Goal: Transaction & Acquisition: Purchase product/service

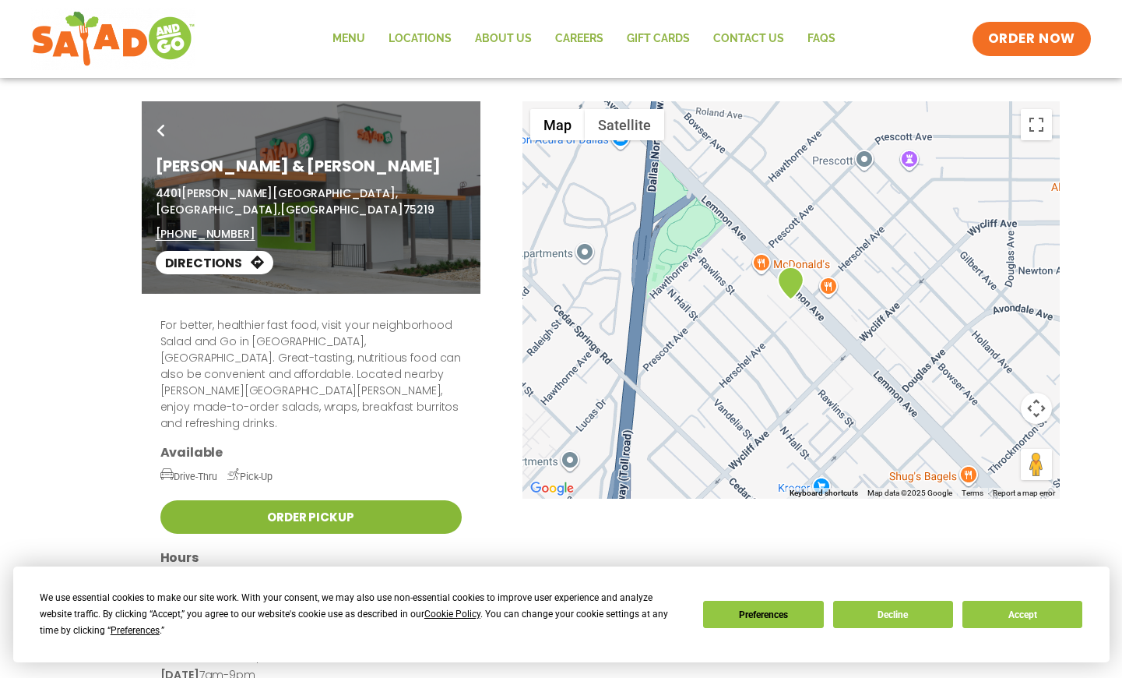
click at [290, 500] on link "Order Pickup" at bounding box center [310, 516] width 301 height 33
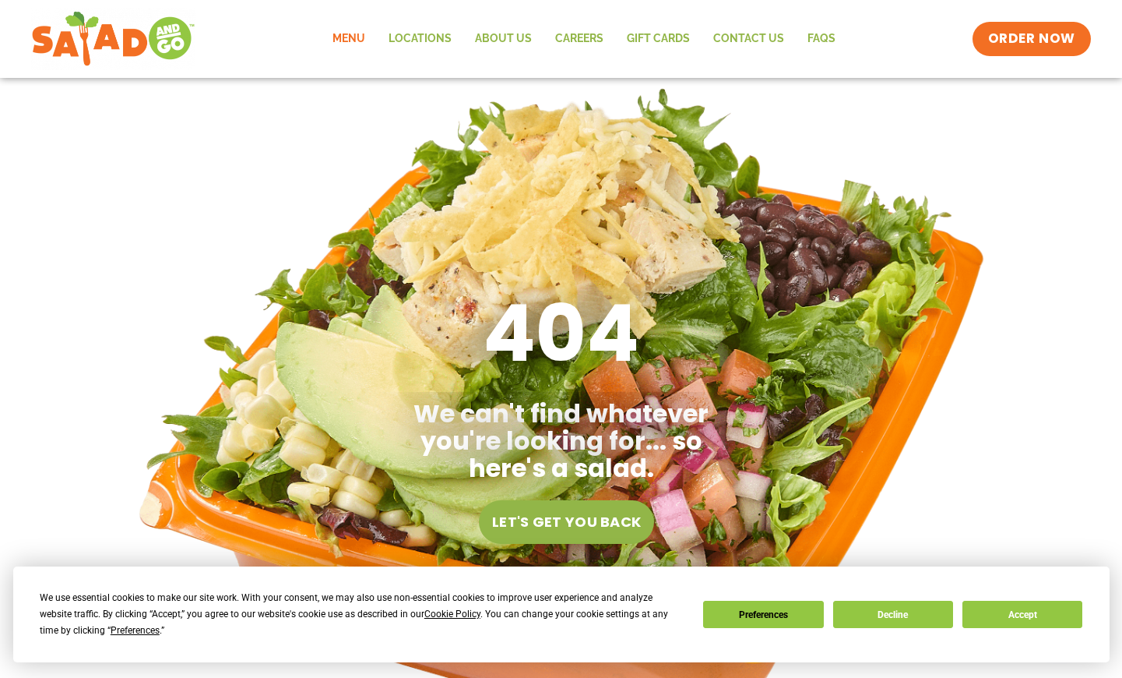
click at [351, 36] on link "Menu" at bounding box center [349, 39] width 56 height 36
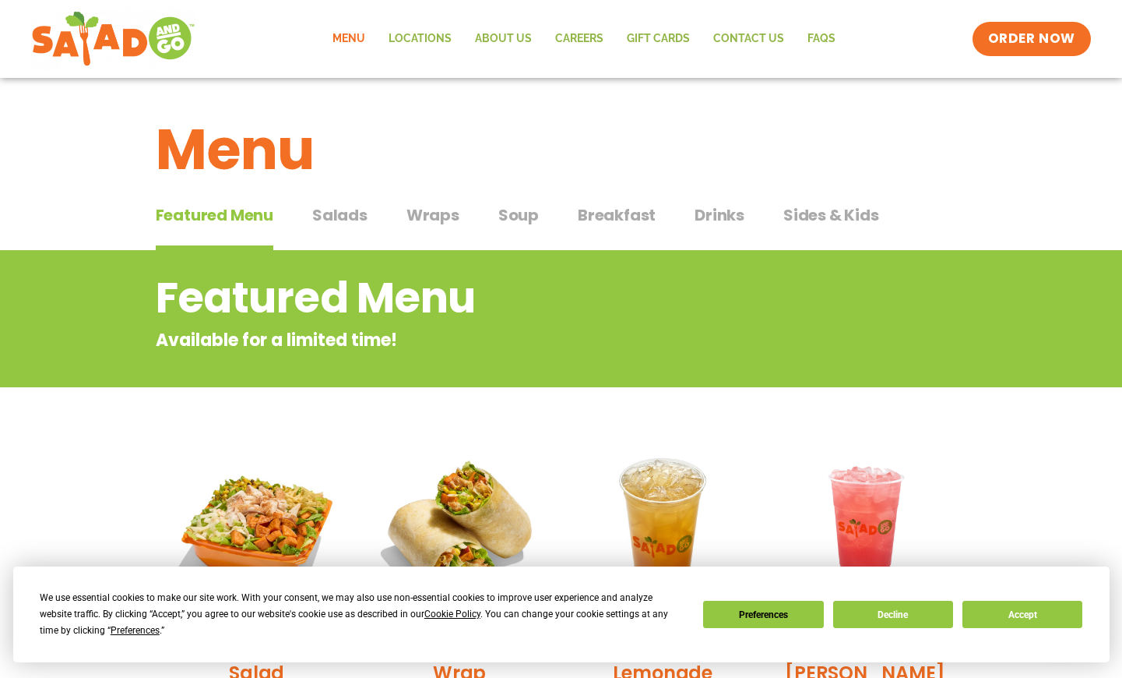
click at [325, 221] on span "Salads" at bounding box center [339, 214] width 55 height 23
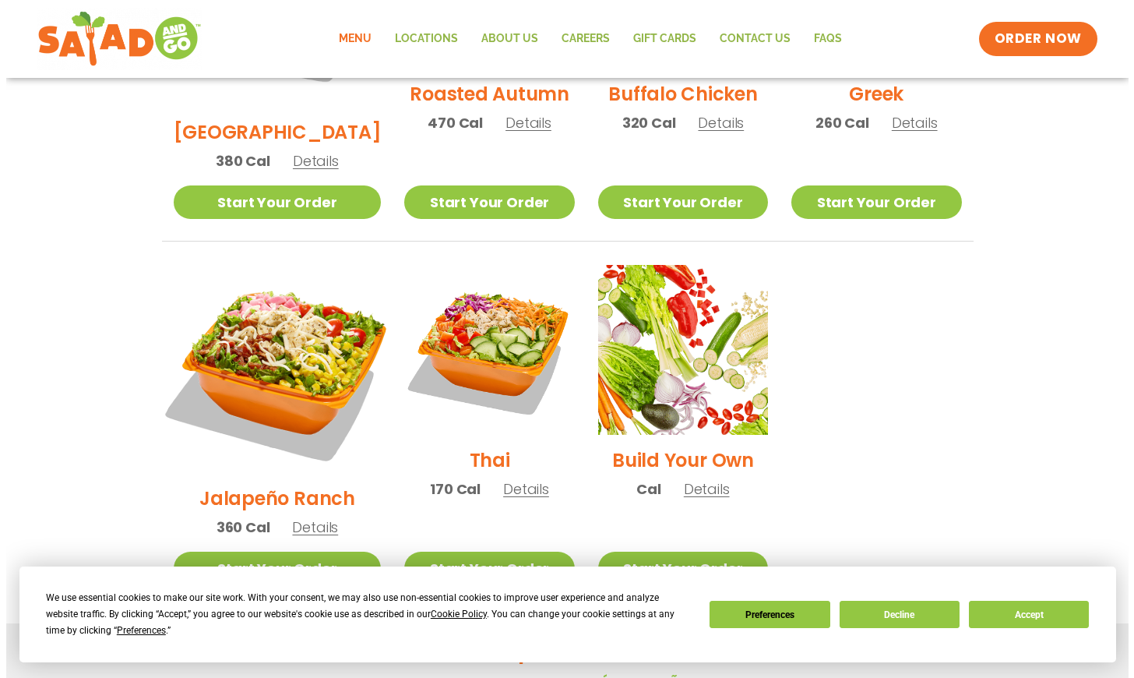
scroll to position [1013, 0]
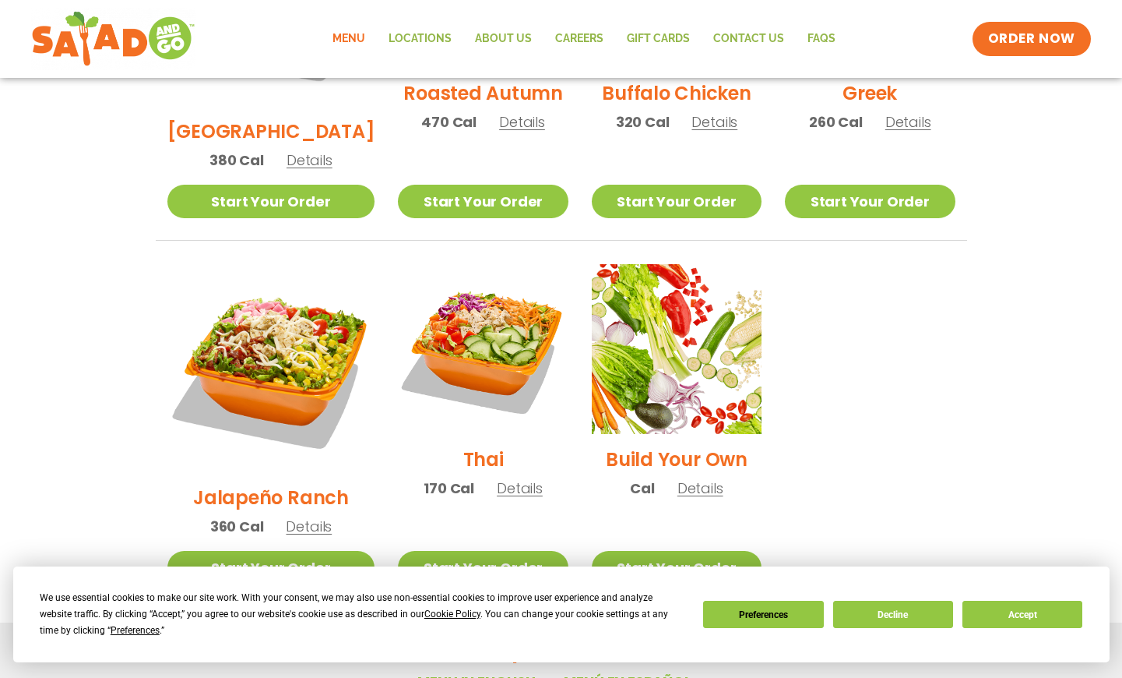
click at [289, 516] on span "Details" at bounding box center [309, 525] width 46 height 19
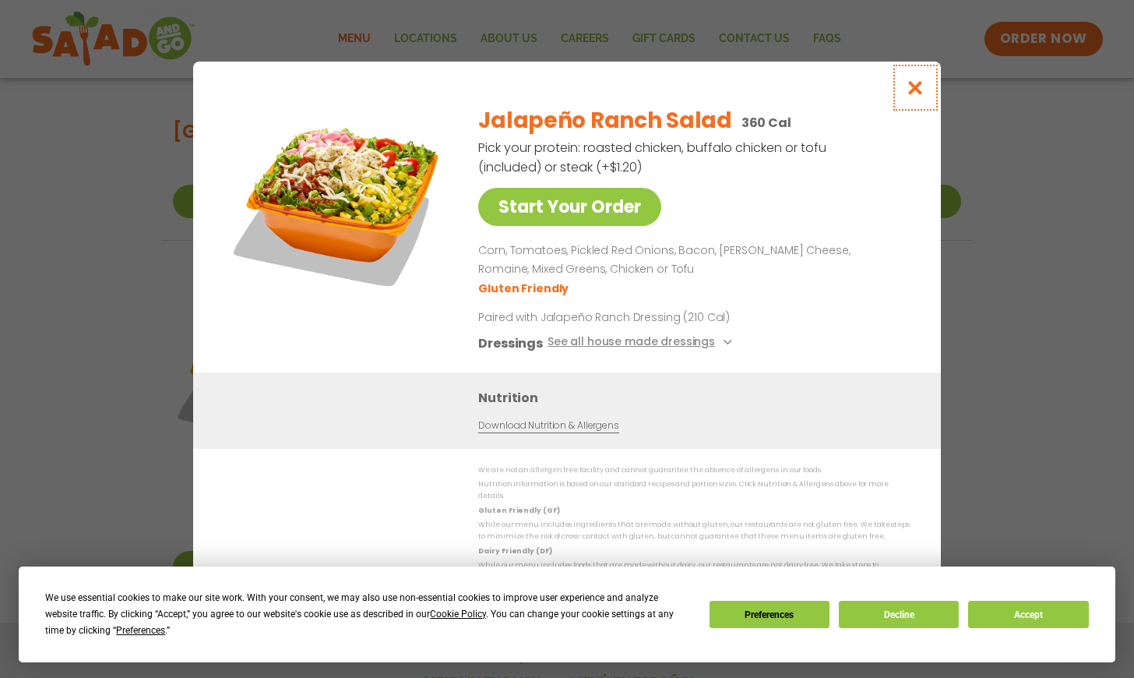
click at [908, 94] on icon "Close modal" at bounding box center [915, 87] width 19 height 16
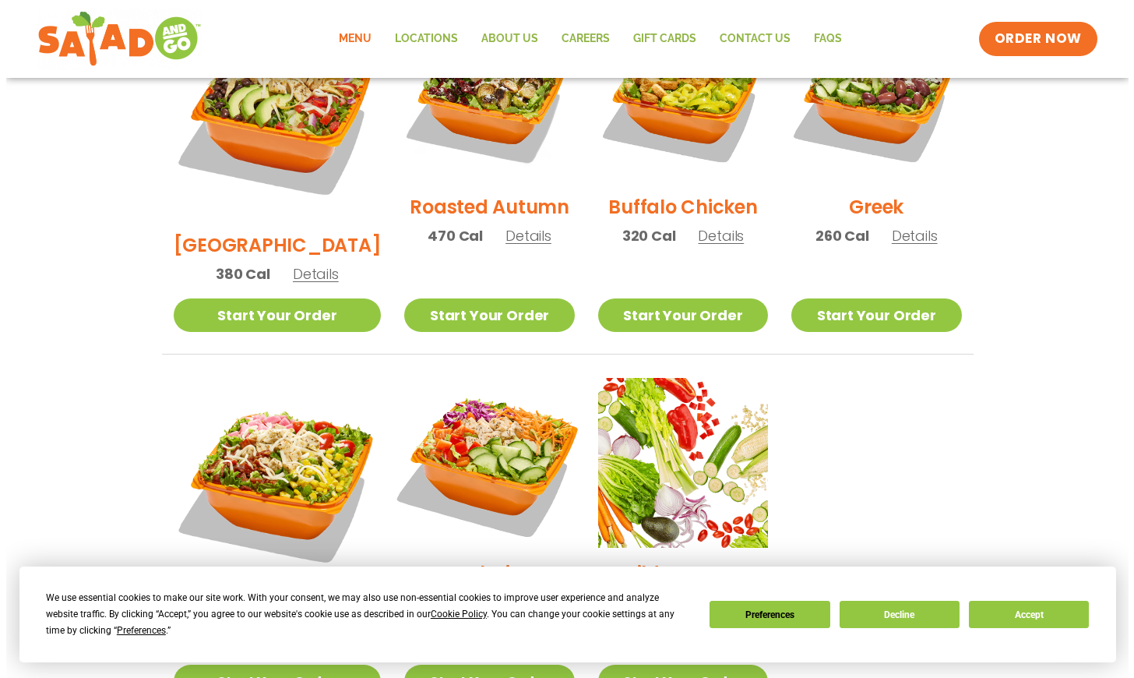
scroll to position [935, 0]
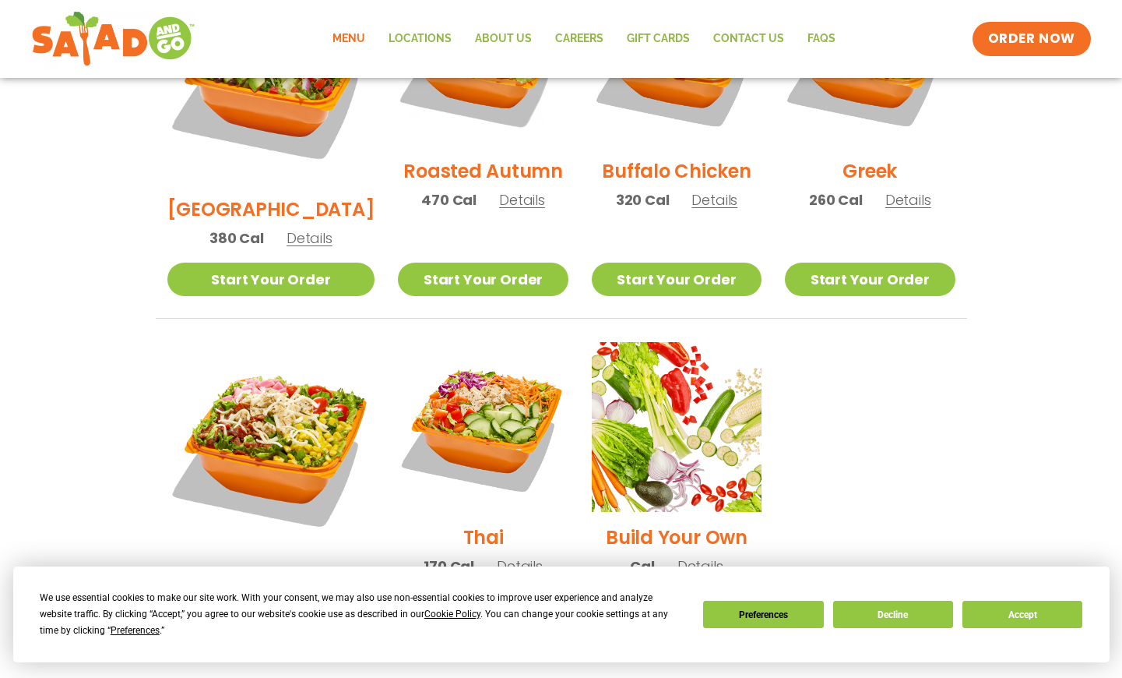
click at [296, 594] on span "Details" at bounding box center [309, 603] width 46 height 19
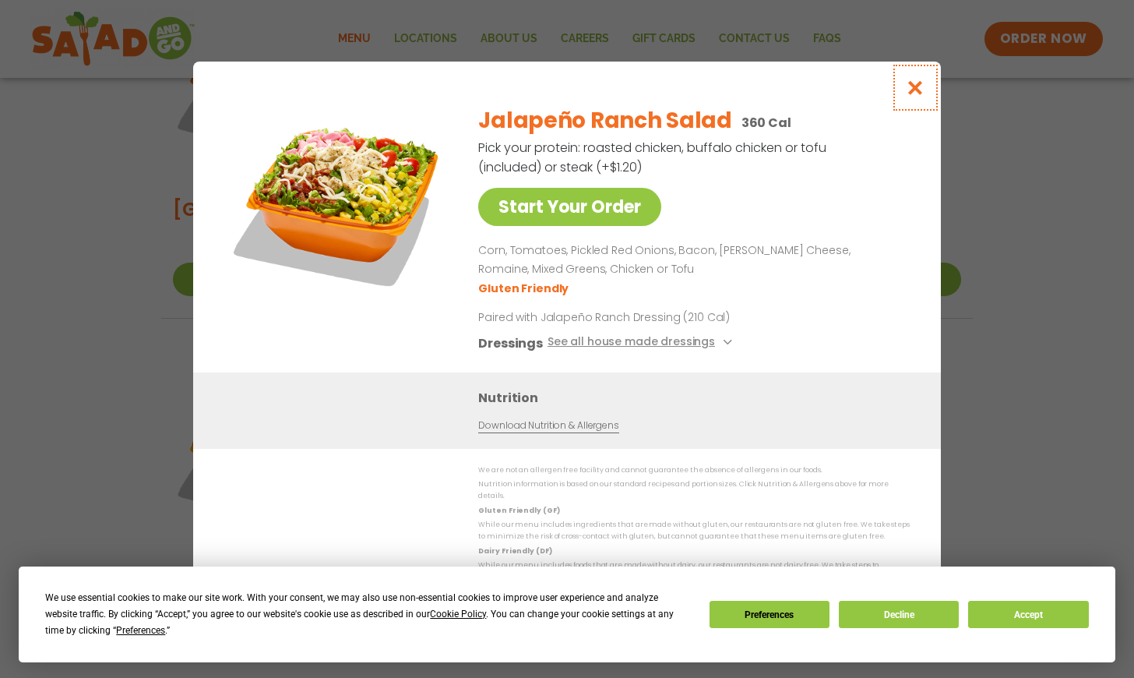
click at [908, 96] on icon "Close modal" at bounding box center [915, 87] width 19 height 16
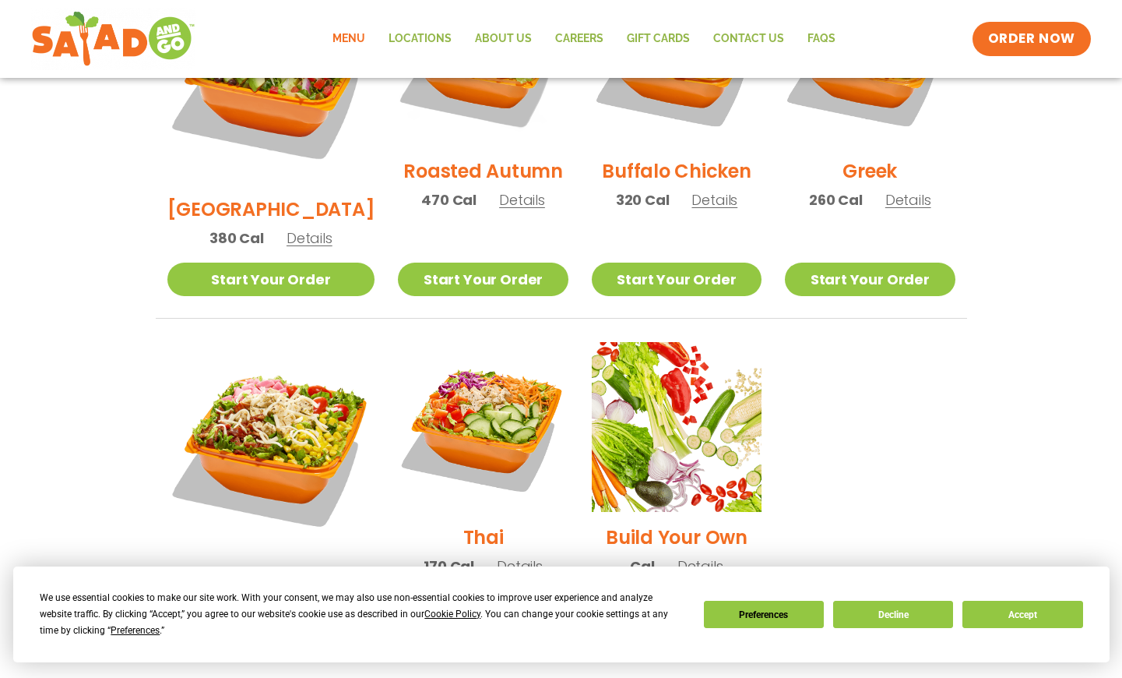
click at [473, 523] on h2 "Thai" at bounding box center [483, 536] width 41 height 27
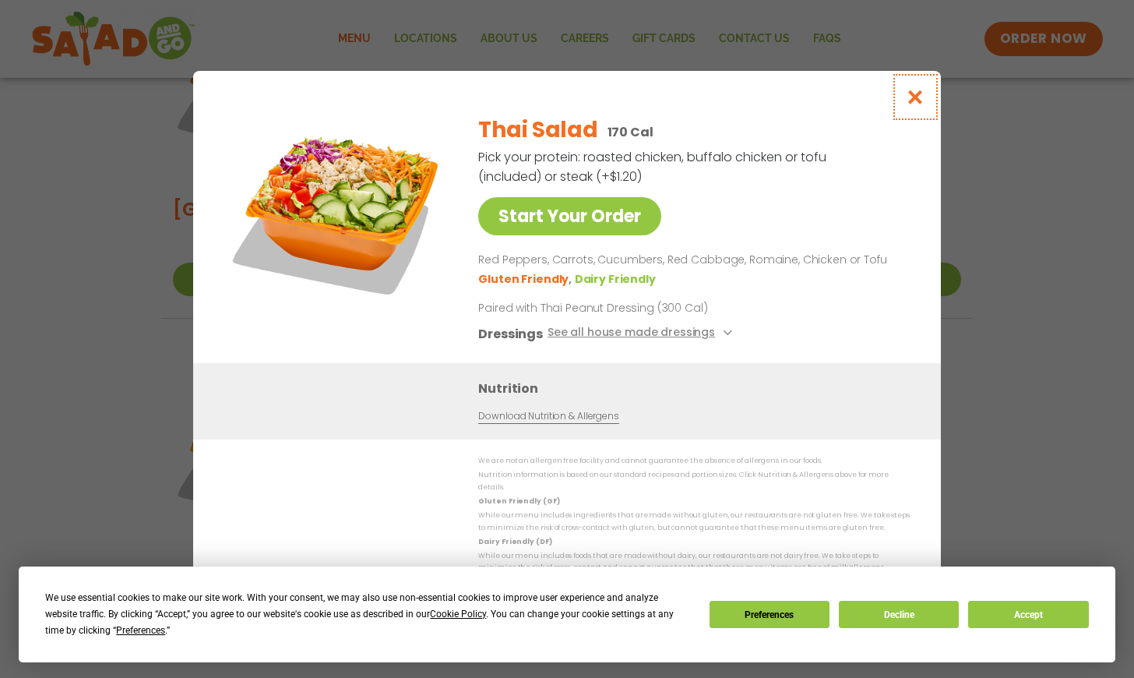
click at [906, 103] on button "Close modal" at bounding box center [915, 97] width 51 height 52
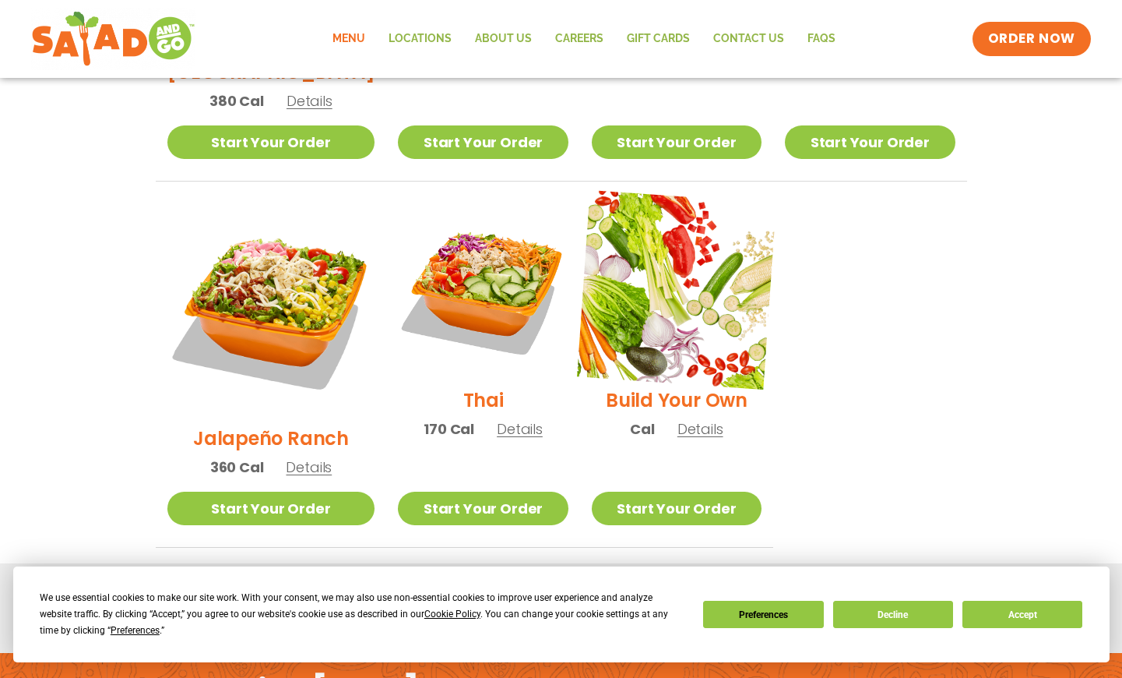
scroll to position [1090, 0]
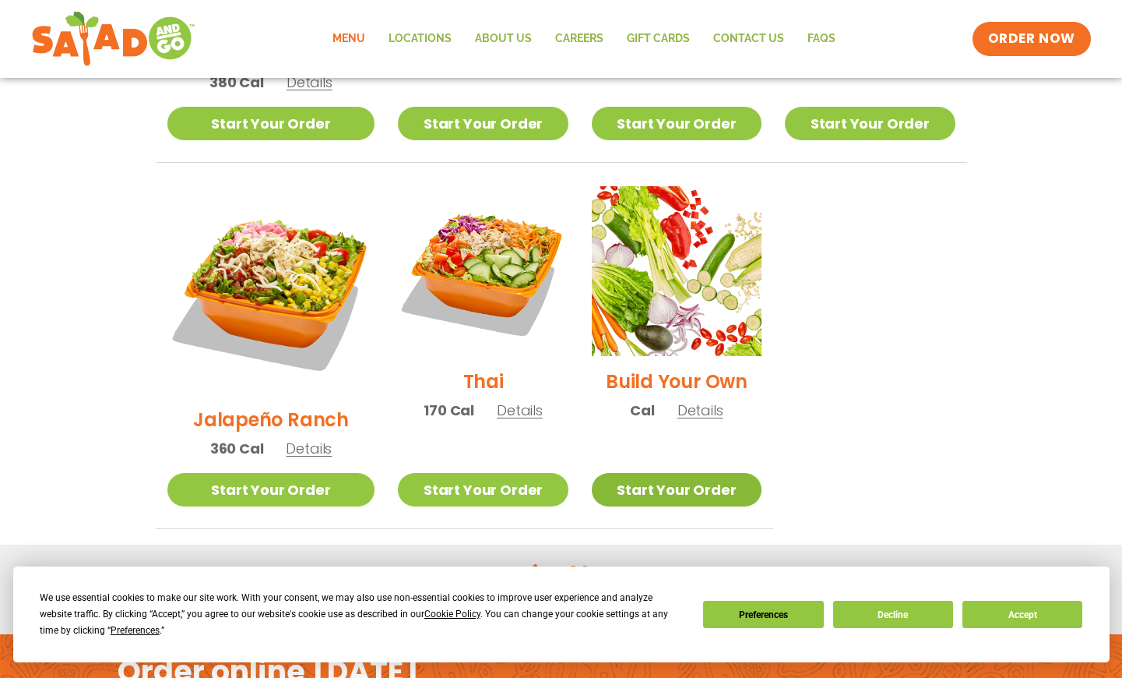
click at [677, 473] on link "Start Your Order" at bounding box center [677, 489] width 170 height 33
